Goal: Task Accomplishment & Management: Complete application form

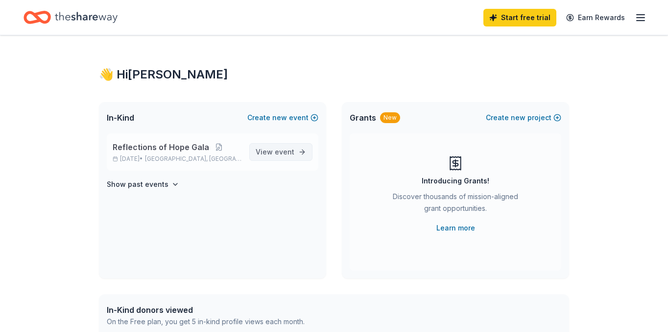
click at [289, 152] on span "event" at bounding box center [285, 151] width 20 height 8
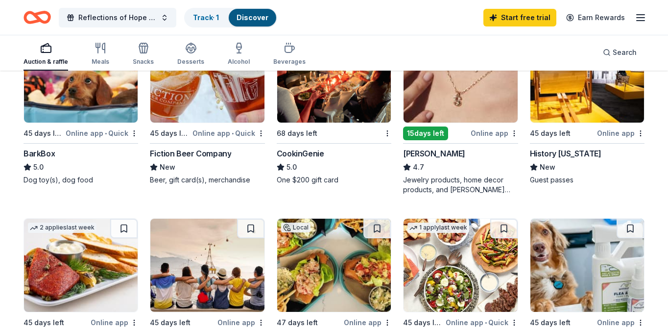
scroll to position [642, 0]
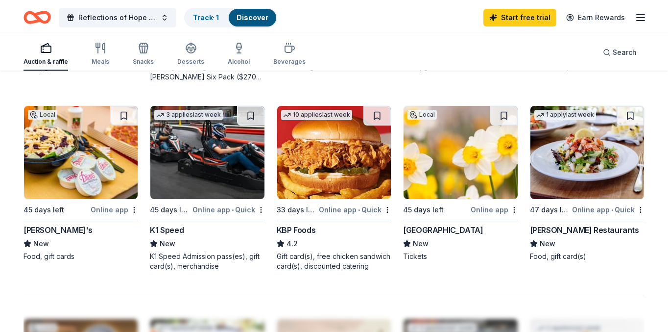
click at [203, 180] on img at bounding box center [207, 152] width 114 height 93
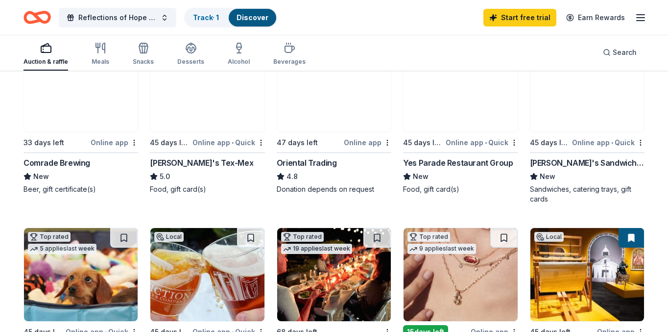
scroll to position [0, 0]
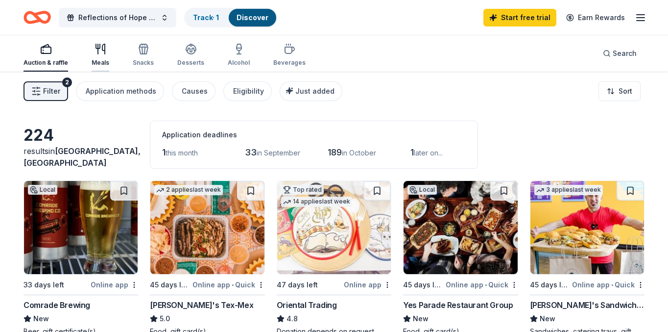
click at [104, 56] on div "Meals" at bounding box center [101, 55] width 18 height 24
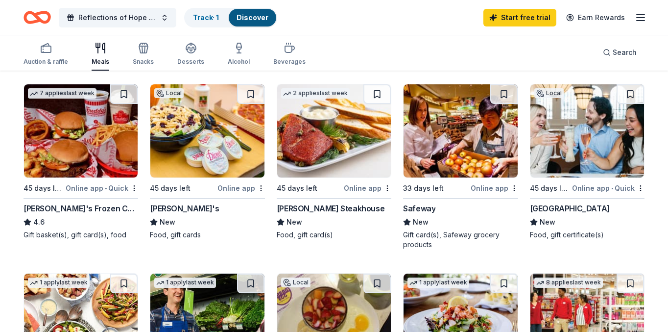
scroll to position [285, 0]
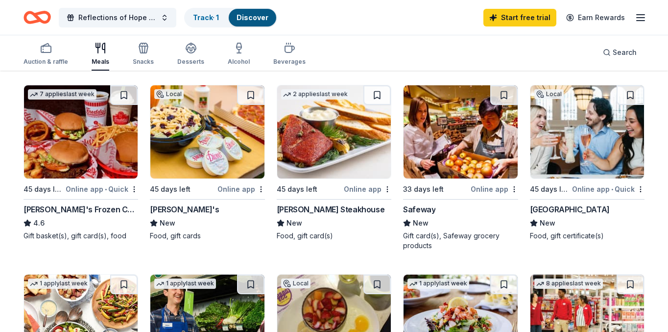
click at [420, 162] on img at bounding box center [461, 131] width 114 height 93
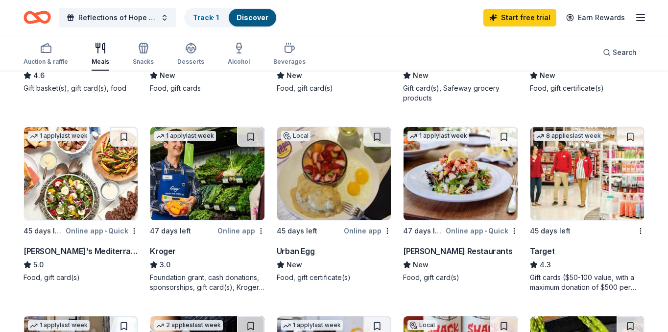
scroll to position [435, 0]
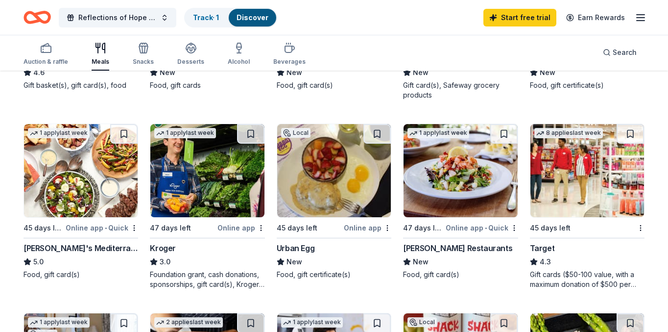
click at [235, 181] on img at bounding box center [207, 170] width 114 height 93
click at [344, 206] on img at bounding box center [334, 170] width 114 height 93
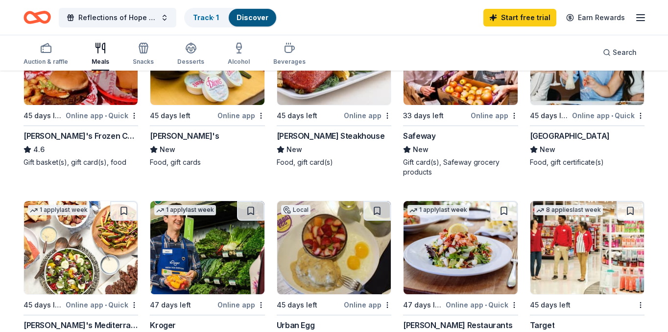
scroll to position [356, 0]
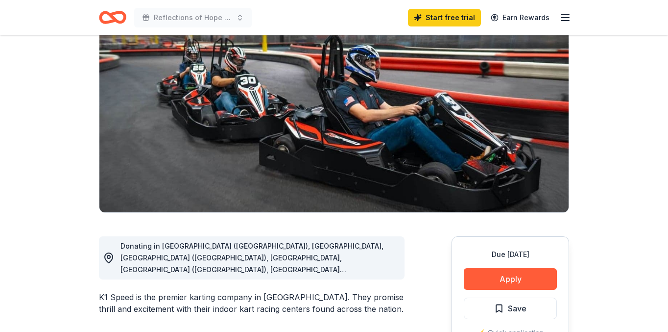
scroll to position [170, 0]
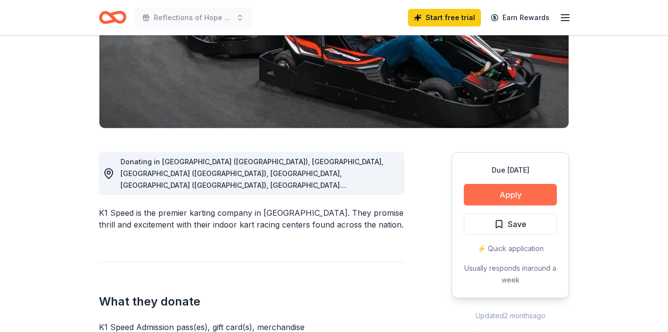
click at [523, 191] on button "Apply" at bounding box center [510, 195] width 93 height 22
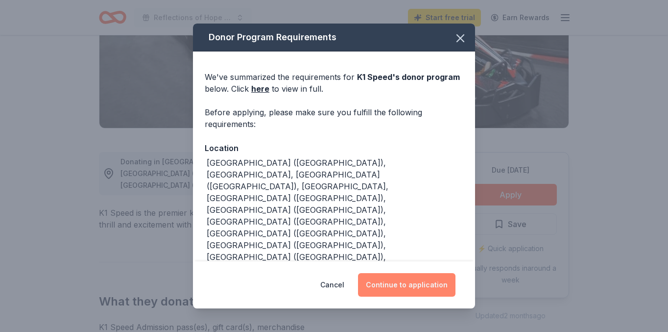
click at [416, 279] on button "Continue to application" at bounding box center [407, 285] width 98 height 24
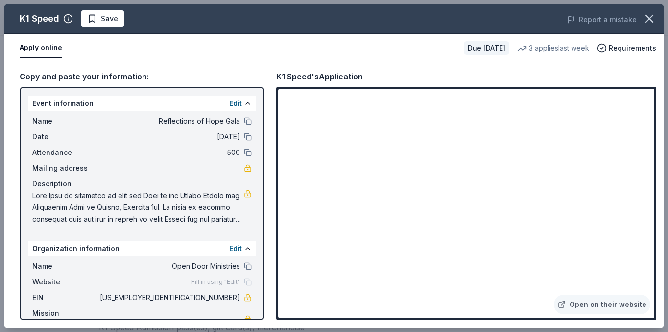
scroll to position [12, 0]
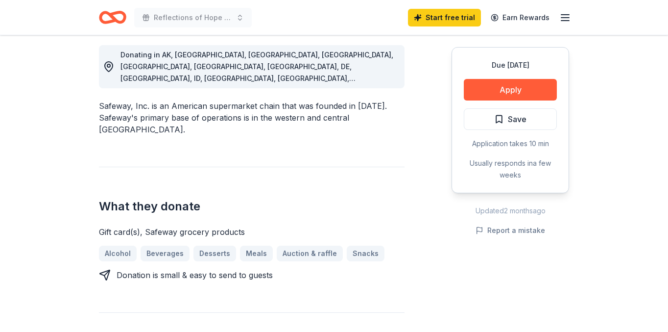
scroll to position [277, 0]
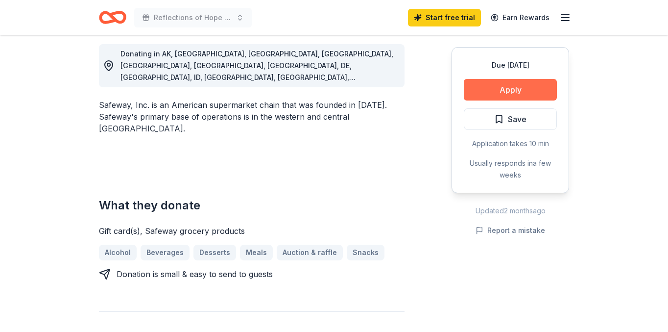
click at [507, 91] on button "Apply" at bounding box center [510, 90] width 93 height 22
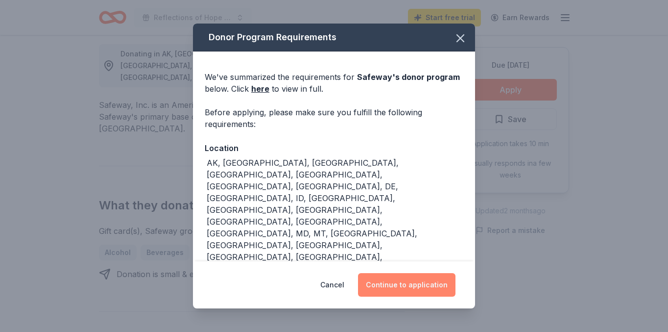
click at [417, 282] on button "Continue to application" at bounding box center [407, 285] width 98 height 24
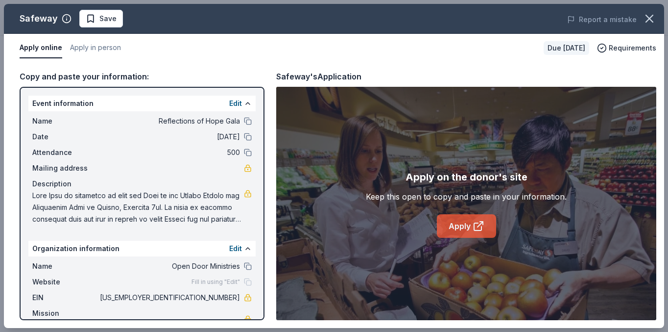
click at [483, 226] on icon at bounding box center [479, 226] width 12 height 12
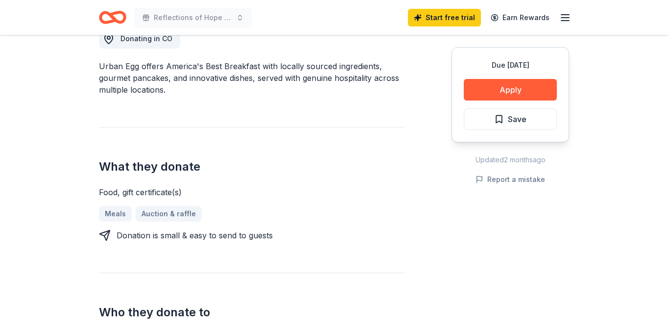
scroll to position [291, 0]
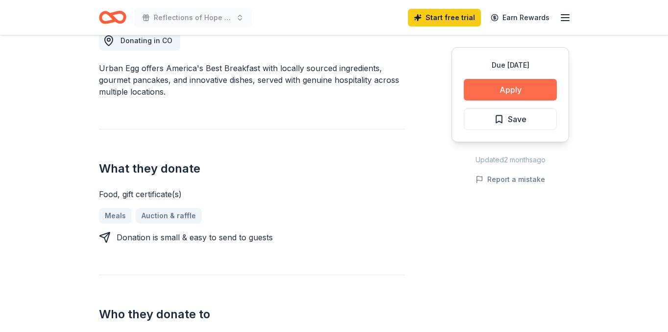
click at [496, 96] on button "Apply" at bounding box center [510, 90] width 93 height 22
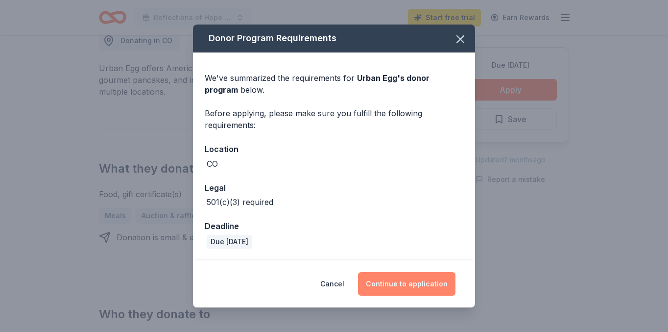
click at [394, 274] on button "Continue to application" at bounding box center [407, 284] width 98 height 24
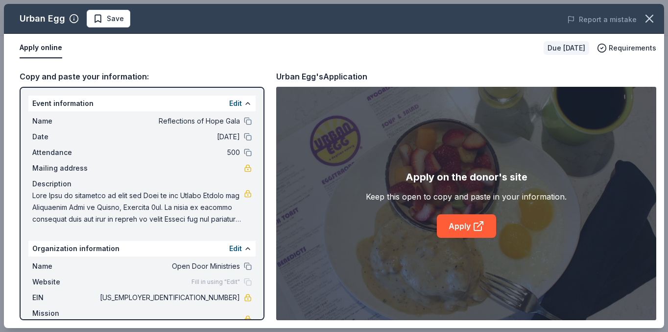
scroll to position [12, 0]
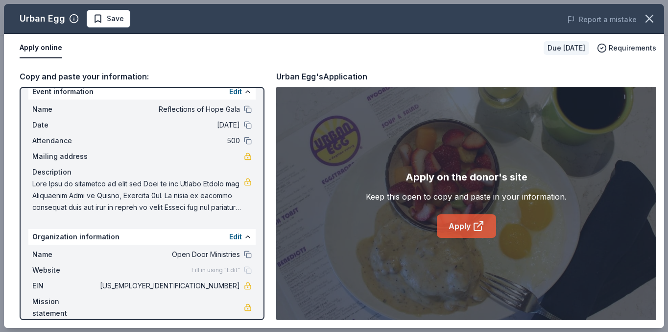
click at [463, 220] on link "Apply" at bounding box center [466, 226] width 59 height 24
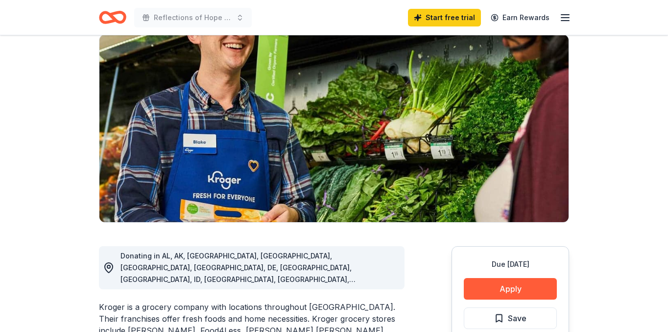
scroll to position [77, 0]
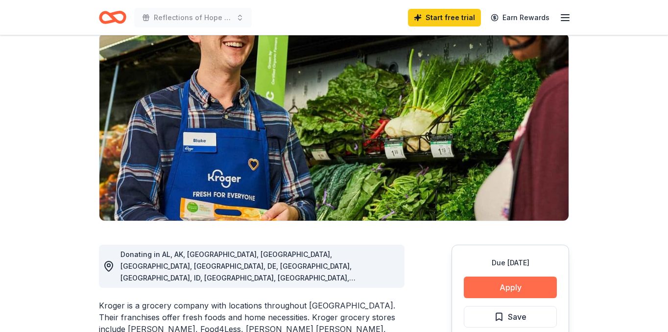
click at [520, 287] on button "Apply" at bounding box center [510, 287] width 93 height 22
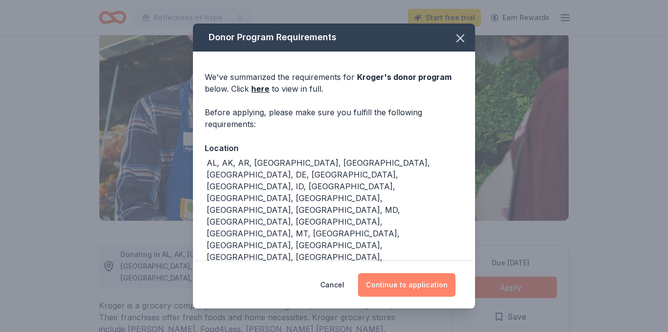
click at [419, 294] on button "Continue to application" at bounding box center [407, 285] width 98 height 24
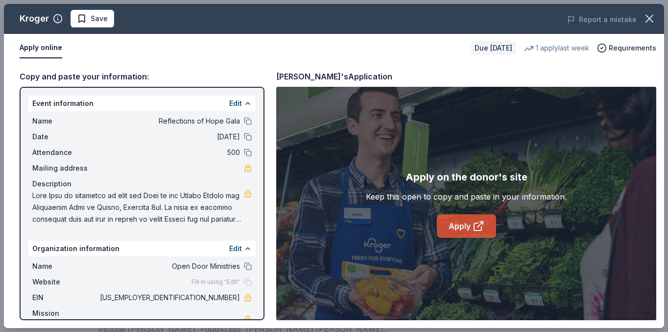
click at [463, 225] on link "Apply" at bounding box center [466, 226] width 59 height 24
